Goal: Task Accomplishment & Management: Use online tool/utility

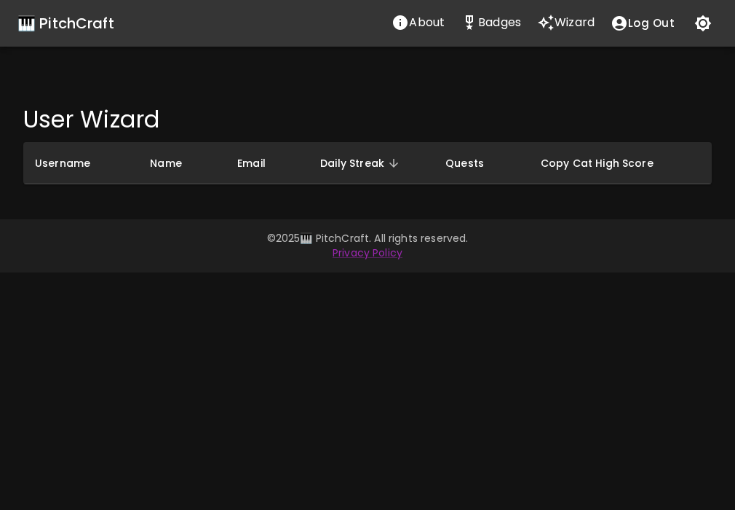
click at [494, 25] on p "Badges" at bounding box center [499, 22] width 43 height 17
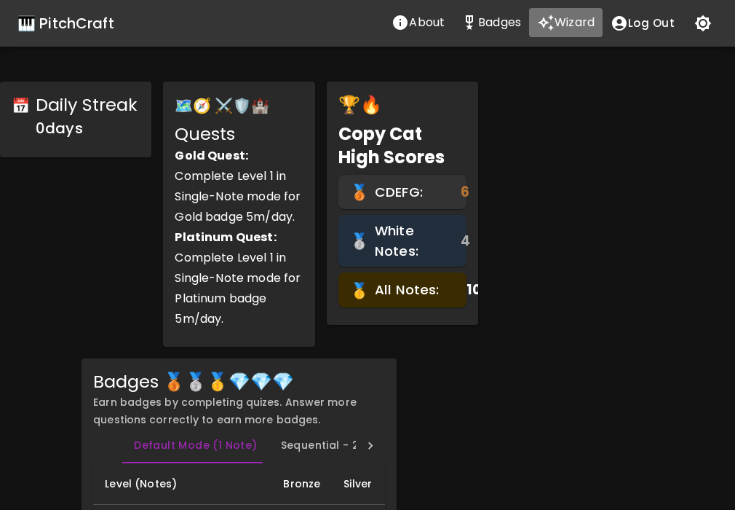
click at [563, 25] on p "Wizard" at bounding box center [575, 22] width 40 height 17
